Goal: Find specific page/section: Find specific page/section

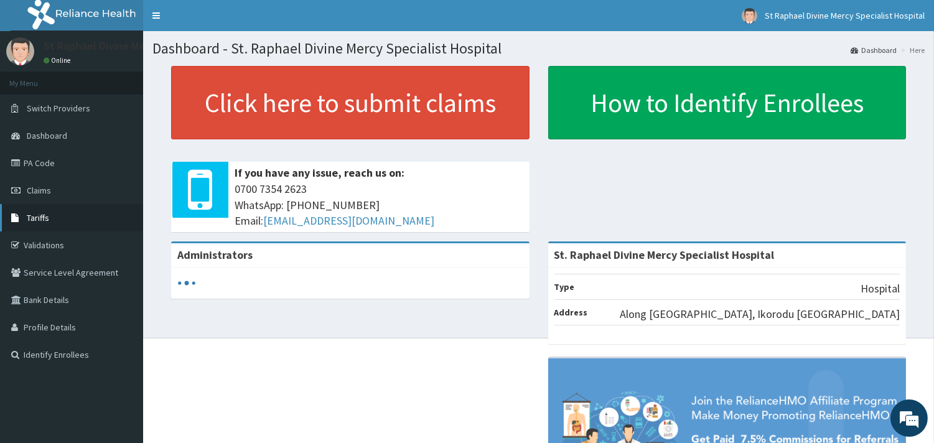
click at [34, 221] on span "Tariffs" at bounding box center [38, 217] width 22 height 11
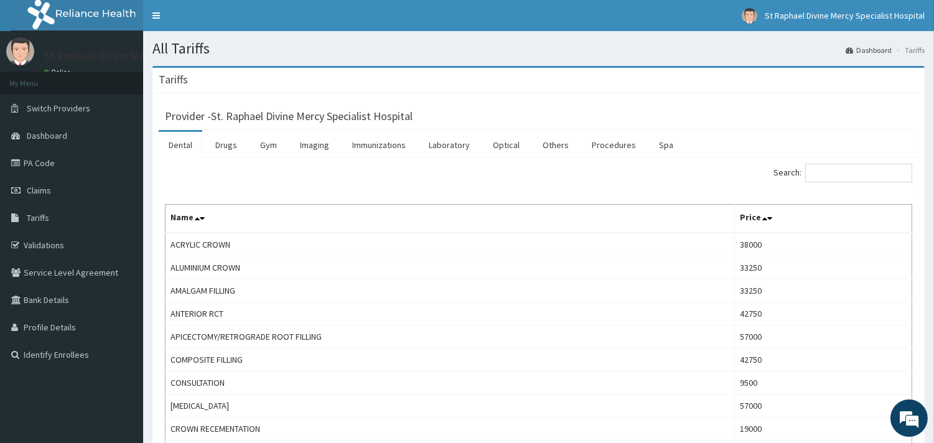
click at [172, 139] on link "Dental" at bounding box center [181, 145] width 44 height 26
click at [40, 165] on link "PA Code" at bounding box center [71, 162] width 143 height 27
click at [34, 148] on link "Dashboard" at bounding box center [71, 135] width 143 height 27
click at [39, 162] on link "PA Code" at bounding box center [71, 162] width 143 height 27
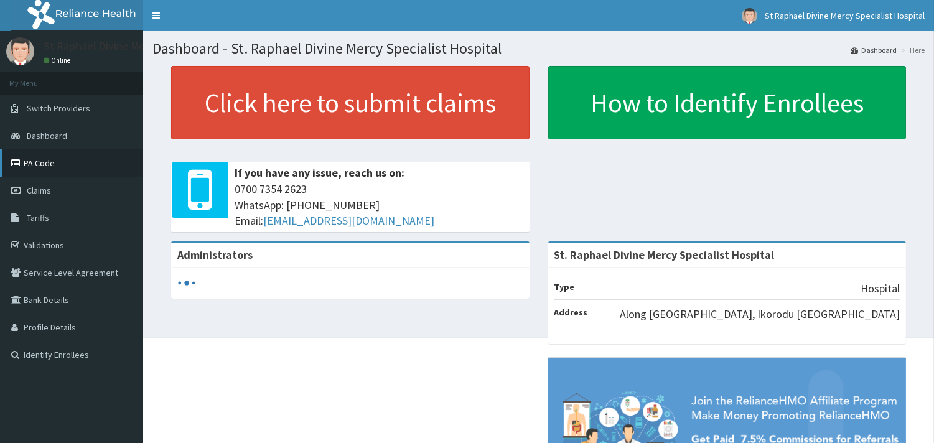
click at [33, 166] on link "PA Code" at bounding box center [71, 162] width 143 height 27
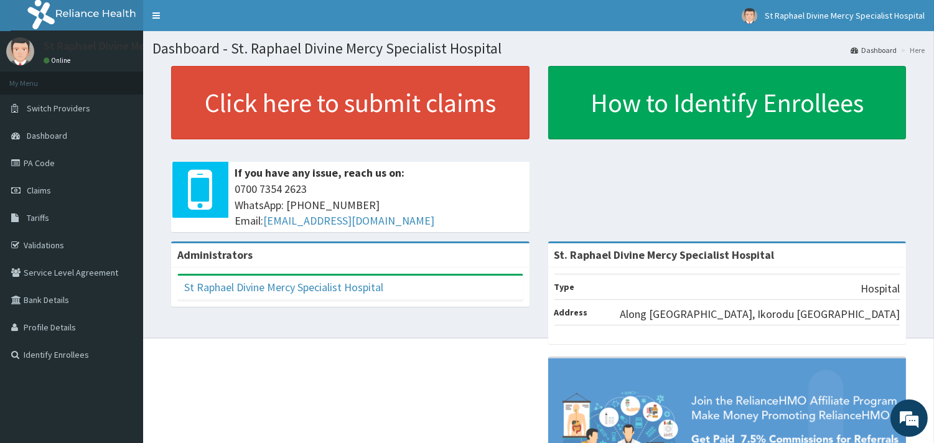
click at [35, 162] on link "PA Code" at bounding box center [71, 162] width 143 height 27
click at [50, 156] on link "PA Code" at bounding box center [71, 162] width 143 height 27
click at [39, 164] on link "PA Code" at bounding box center [71, 162] width 143 height 27
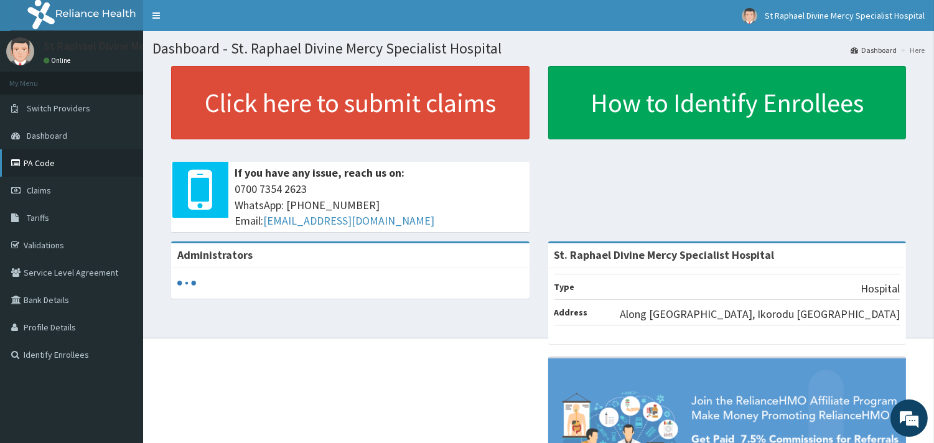
click at [34, 164] on link "PA Code" at bounding box center [71, 162] width 143 height 27
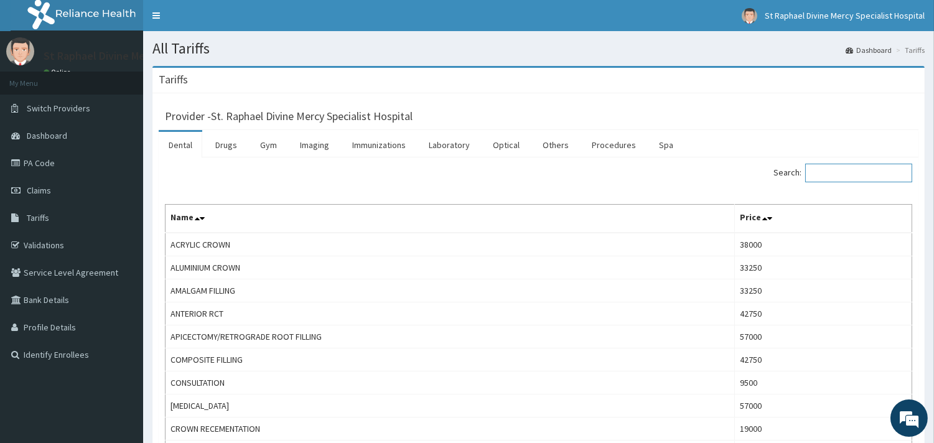
click at [826, 175] on input "Search:" at bounding box center [859, 173] width 107 height 19
type input "p"
click at [181, 150] on link "Dental" at bounding box center [181, 145] width 44 height 26
click at [865, 174] on input "Search:" at bounding box center [859, 173] width 107 height 19
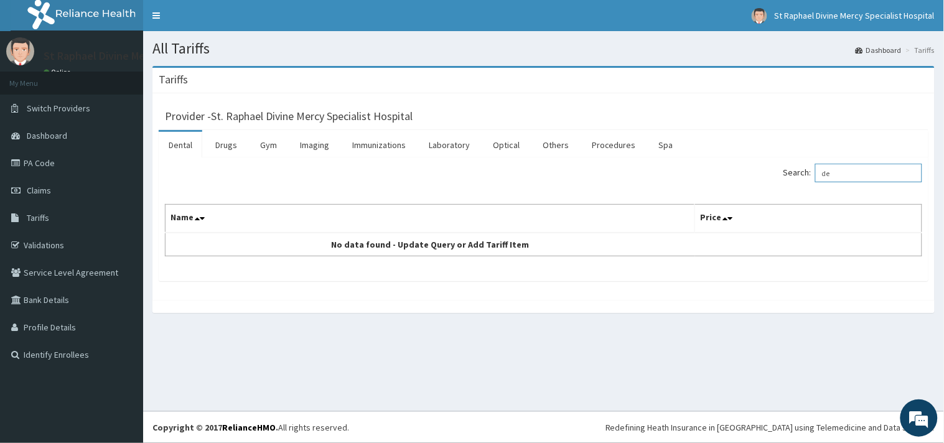
type input "d"
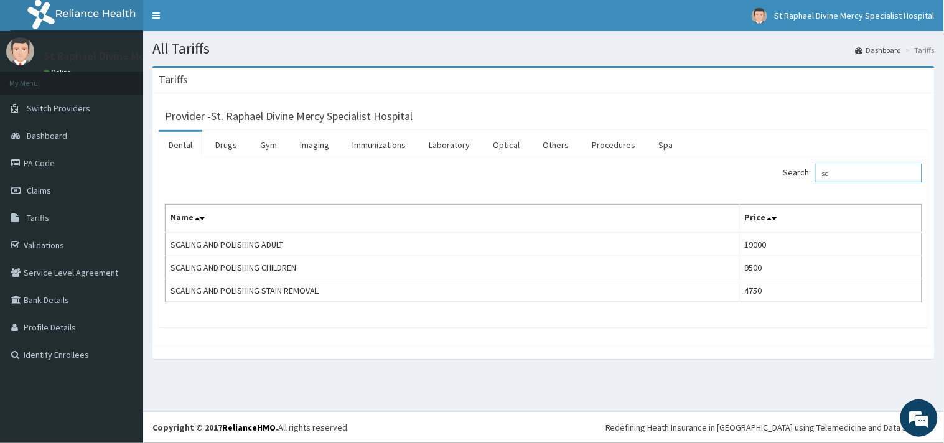
type input "s"
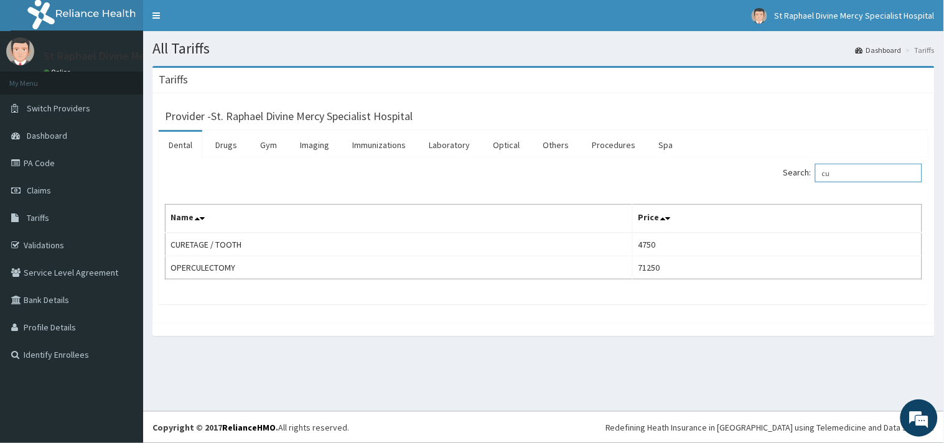
type input "cu"
